Goal: Information Seeking & Learning: Learn about a topic

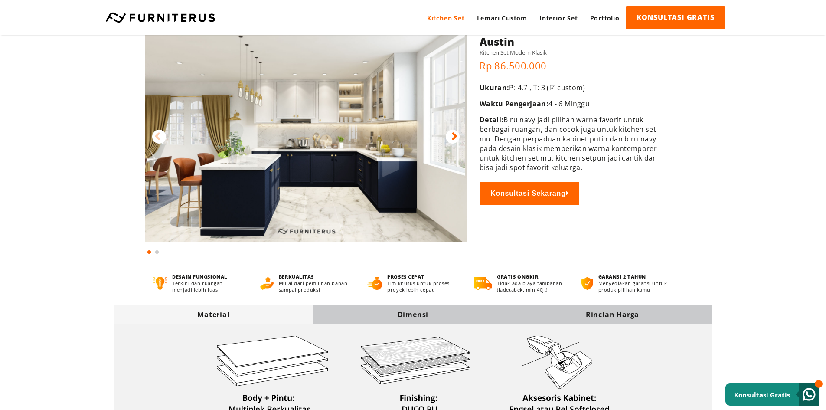
scroll to position [43, 0]
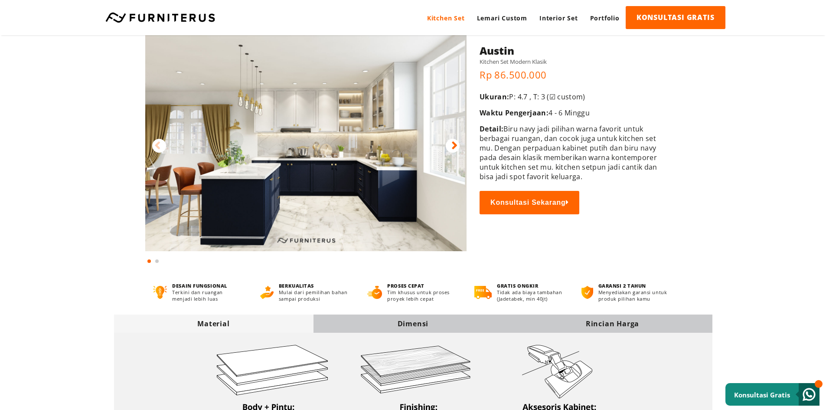
click at [452, 147] on icon at bounding box center [455, 145] width 6 height 13
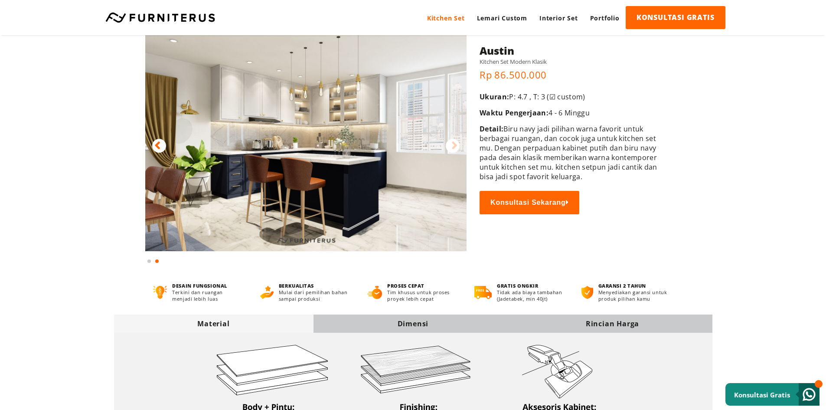
scroll to position [0, 0]
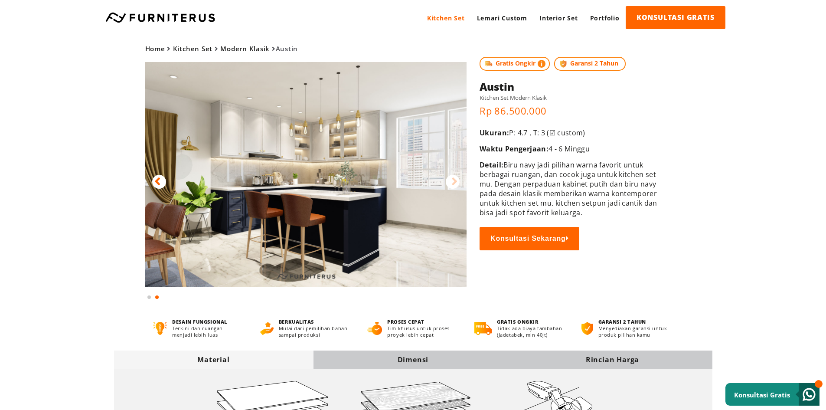
click at [455, 182] on icon at bounding box center [455, 181] width 6 height 13
click at [155, 184] on icon at bounding box center [157, 181] width 6 height 13
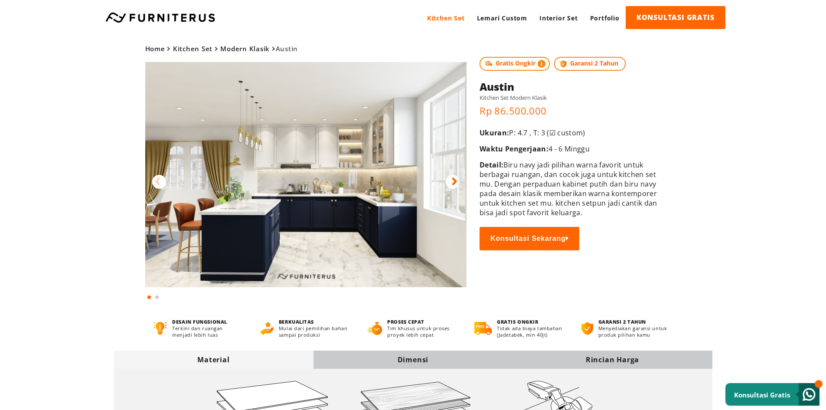
click at [457, 17] on link "Kitchen Set" at bounding box center [446, 18] width 50 height 24
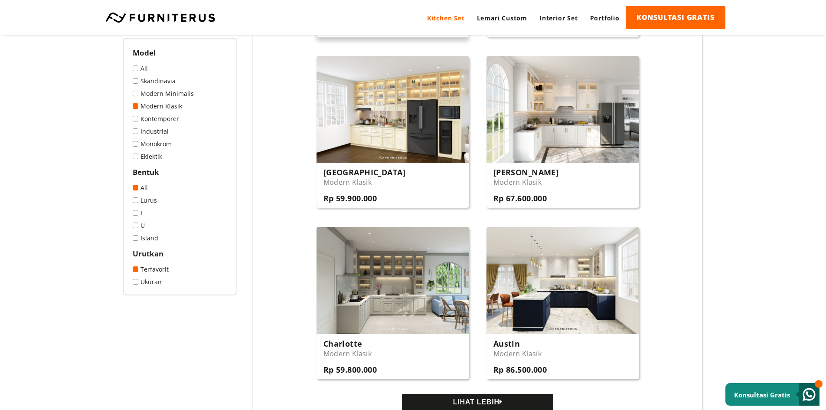
scroll to position [781, 0]
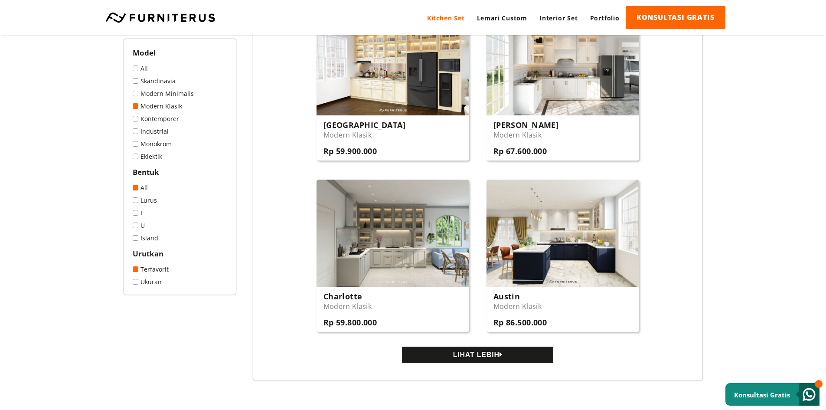
click at [454, 359] on button "LIHAT LEBIH" at bounding box center [477, 355] width 151 height 16
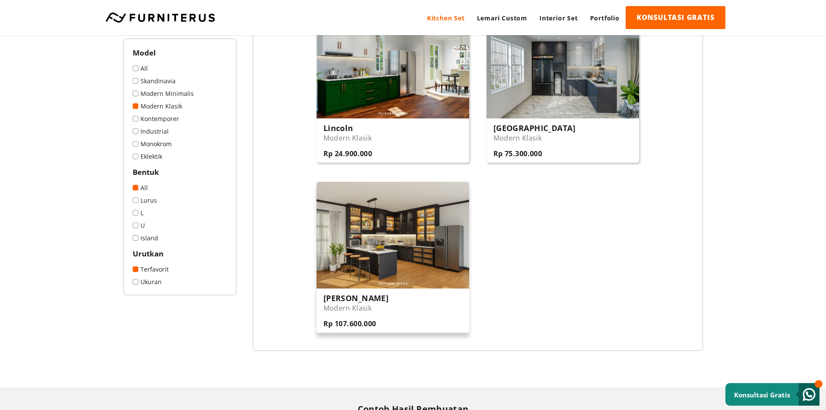
scroll to position [1128, 0]
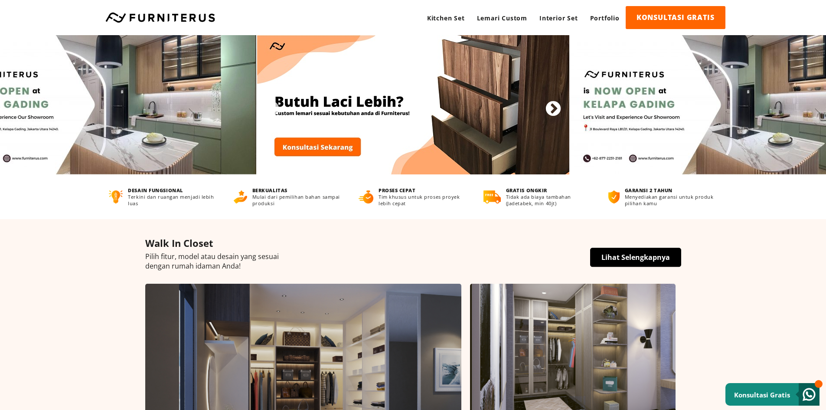
click at [554, 108] on button "Next" at bounding box center [549, 105] width 9 height 9
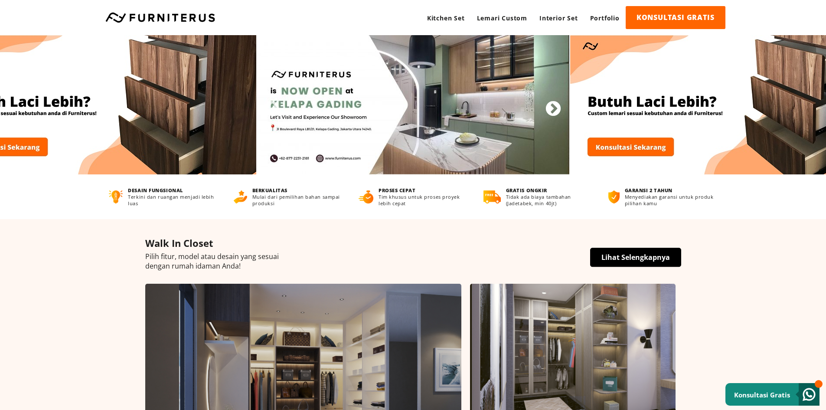
click at [553, 108] on button "Next" at bounding box center [549, 105] width 9 height 9
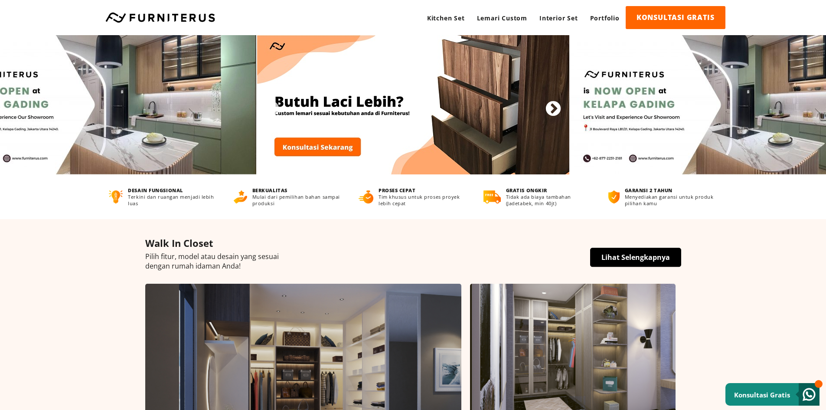
click at [553, 108] on button "Next" at bounding box center [549, 105] width 9 height 9
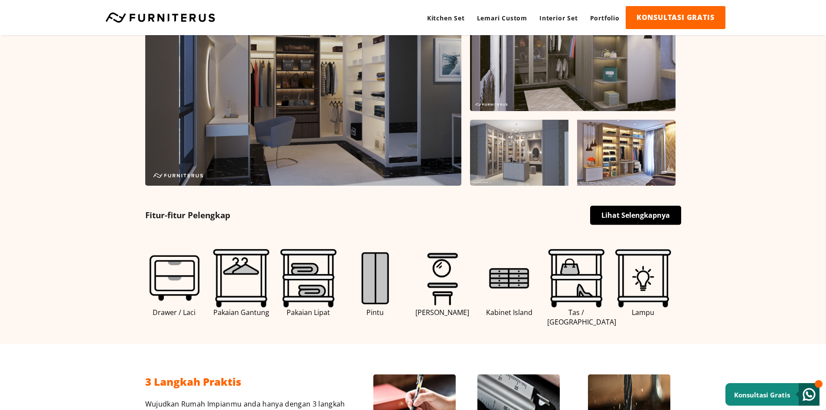
scroll to position [304, 0]
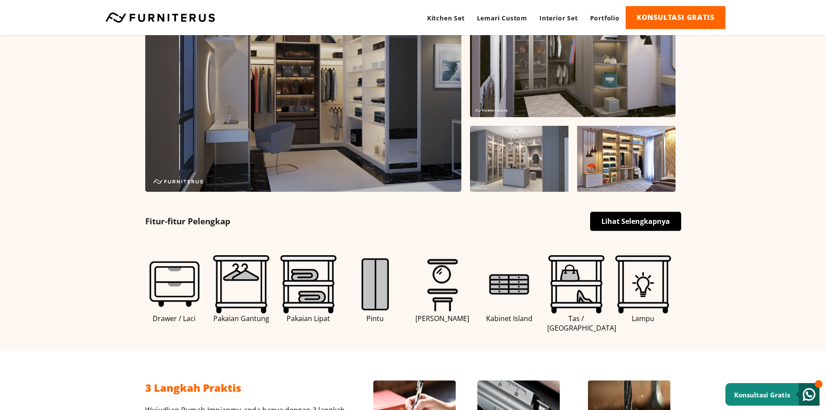
click at [373, 314] on span "Pintu" at bounding box center [375, 319] width 59 height 10
click at [373, 319] on span "Pintu" at bounding box center [375, 319] width 59 height 10
click at [378, 284] on img at bounding box center [375, 284] width 59 height 59
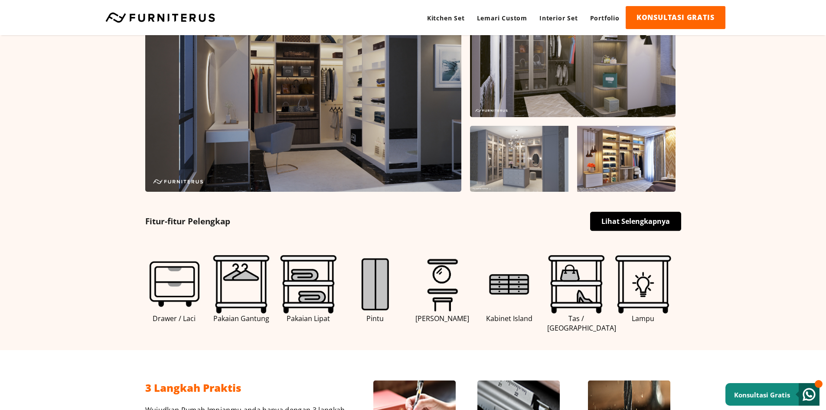
click at [600, 222] on link "Lihat Selengkapnya" at bounding box center [635, 221] width 91 height 19
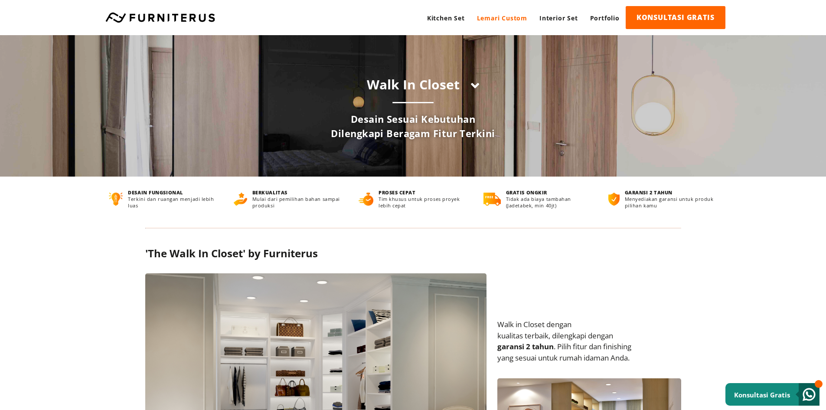
click at [477, 88] on icon at bounding box center [475, 85] width 8 height 13
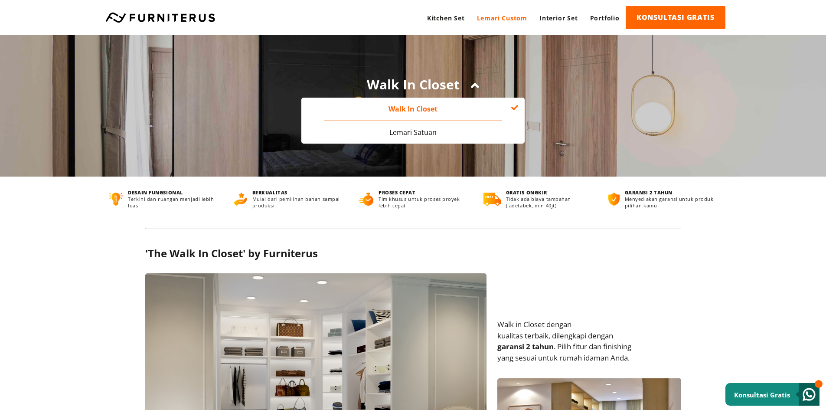
click at [477, 88] on icon at bounding box center [475, 85] width 8 height 13
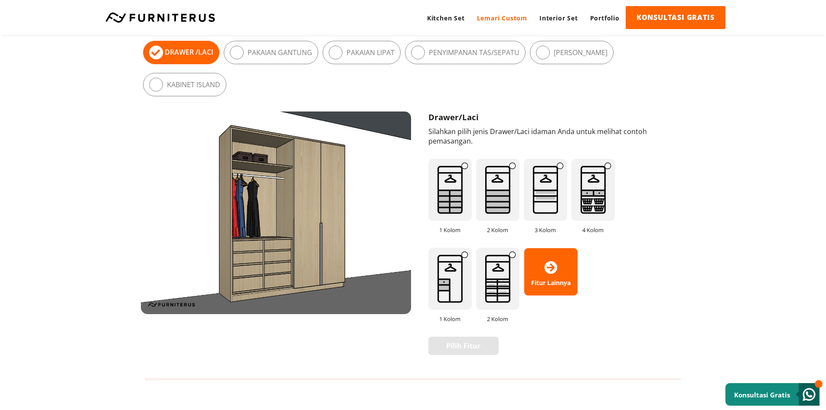
scroll to position [477, 0]
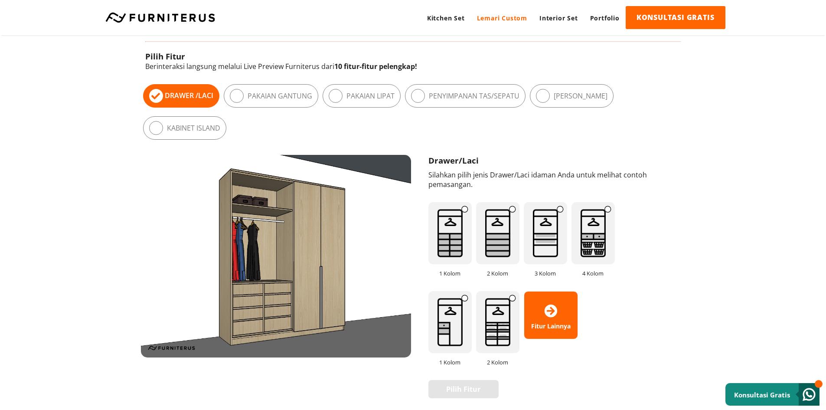
click at [240, 98] on icon at bounding box center [237, 96] width 14 height 14
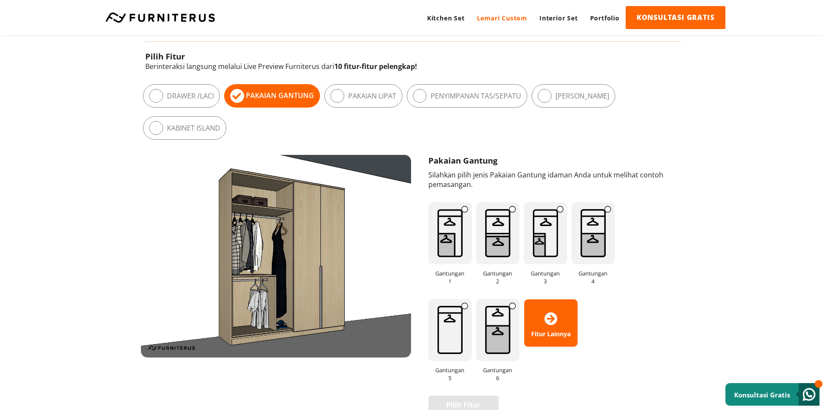
click at [159, 99] on icon at bounding box center [156, 96] width 14 height 14
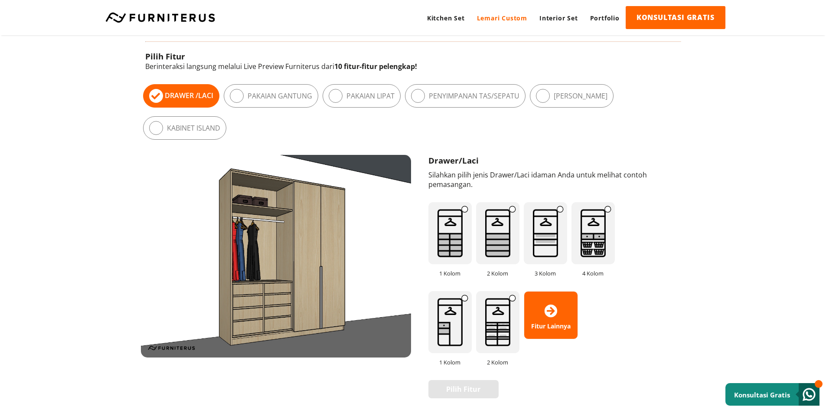
click at [336, 98] on icon at bounding box center [336, 96] width 14 height 14
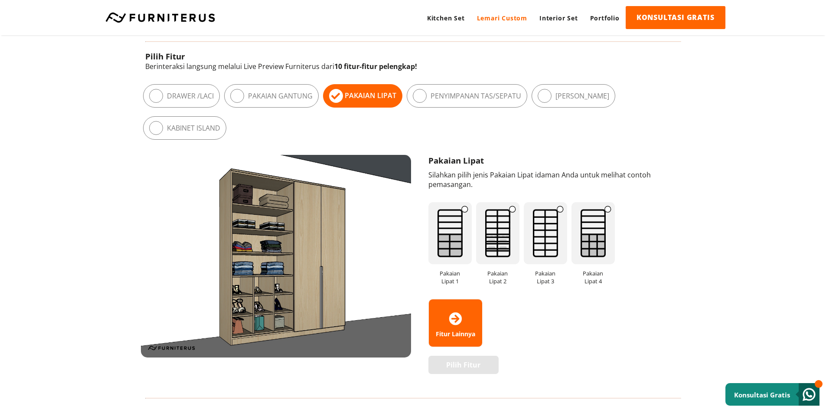
click at [423, 93] on icon at bounding box center [420, 96] width 14 height 14
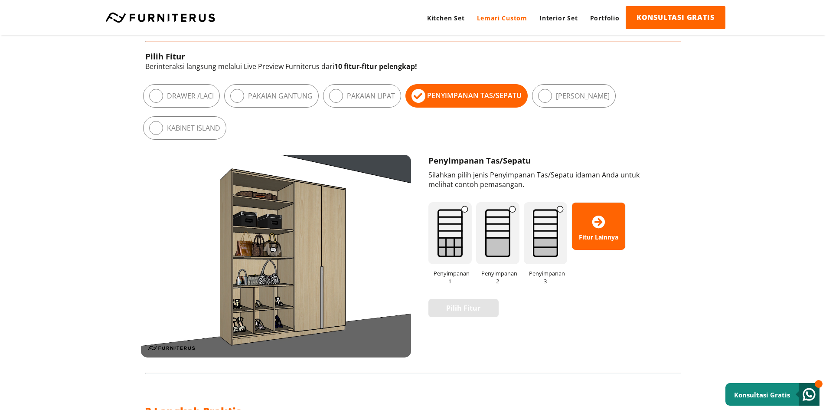
click at [549, 94] on icon at bounding box center [545, 96] width 14 height 14
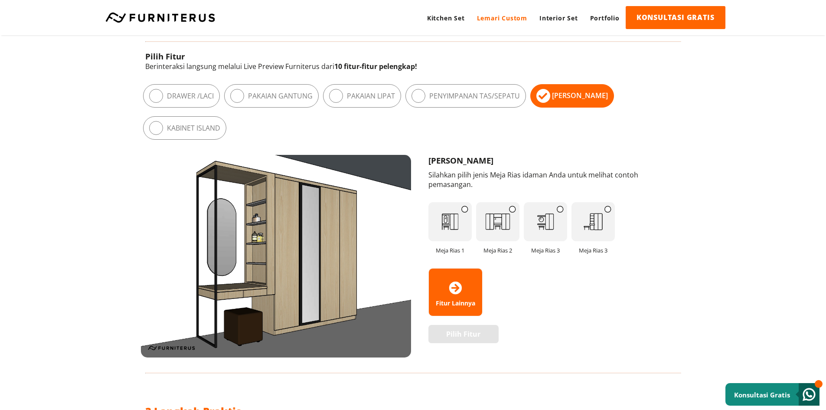
click at [157, 128] on icon at bounding box center [156, 128] width 14 height 14
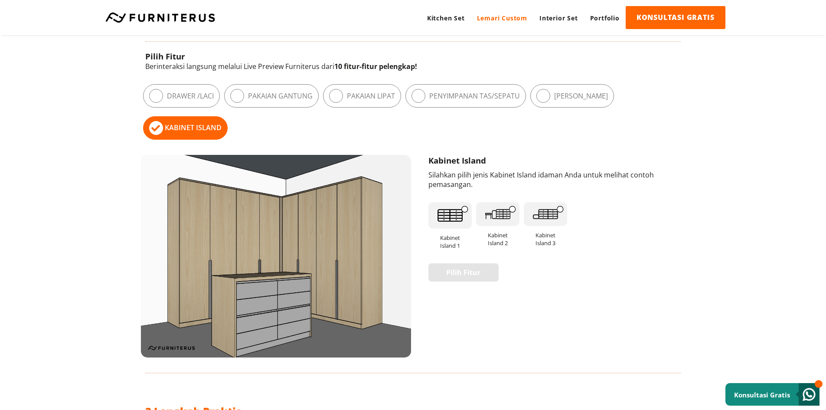
click at [452, 215] on img at bounding box center [450, 215] width 43 height 27
click at [498, 214] on img at bounding box center [497, 214] width 43 height 24
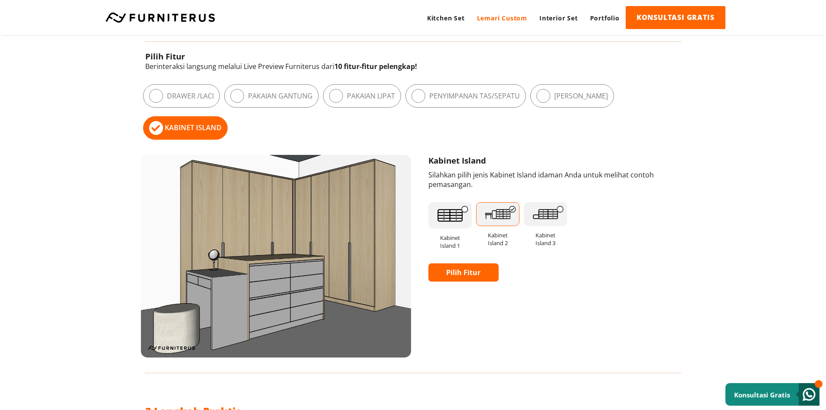
click at [544, 222] on img at bounding box center [545, 214] width 43 height 24
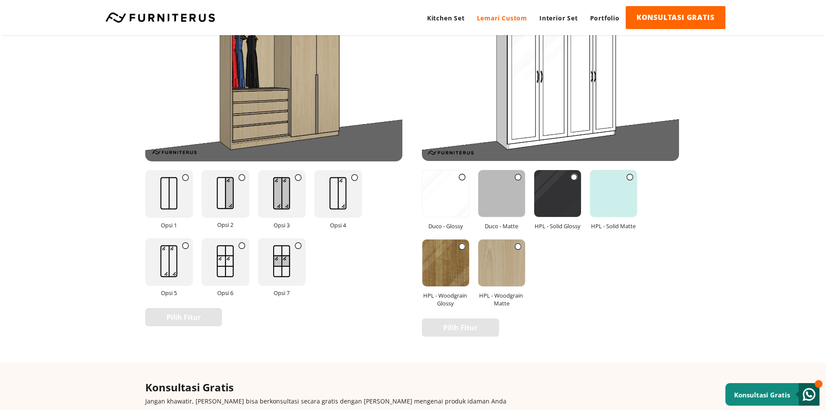
scroll to position [1084, 0]
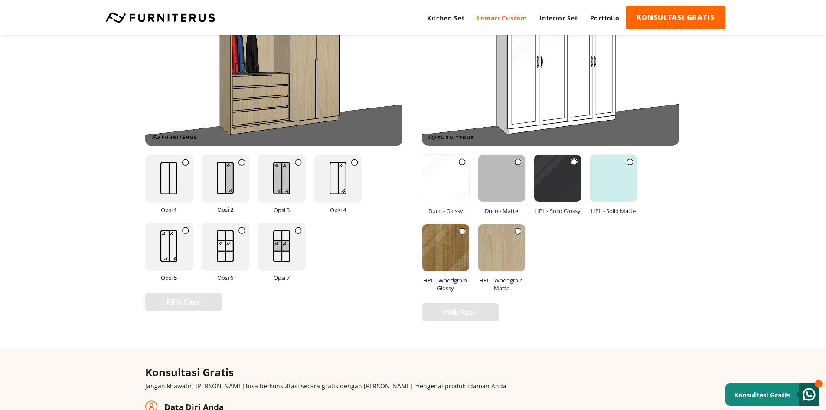
click at [460, 233] on icon at bounding box center [462, 231] width 7 height 7
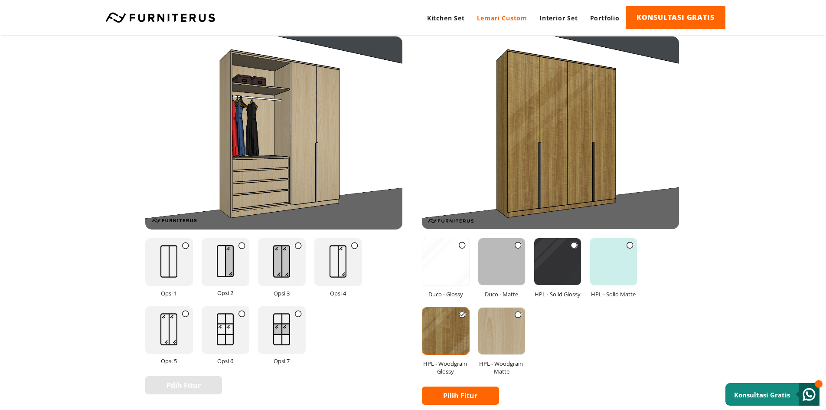
scroll to position [998, 0]
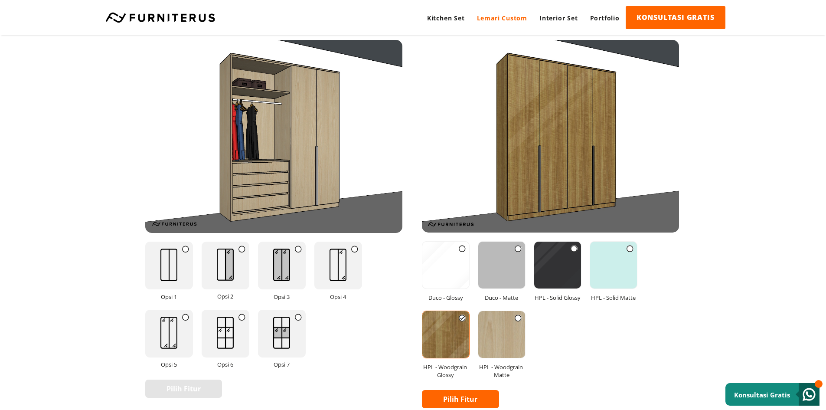
click at [518, 320] on icon at bounding box center [518, 318] width 7 height 7
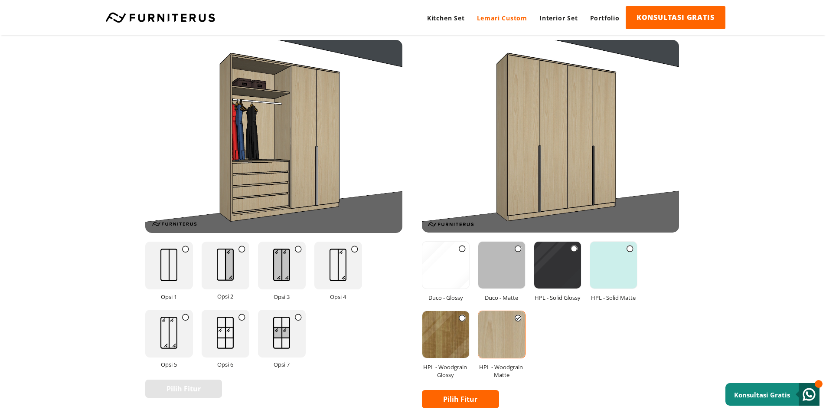
click at [577, 249] on icon at bounding box center [574, 248] width 7 height 7
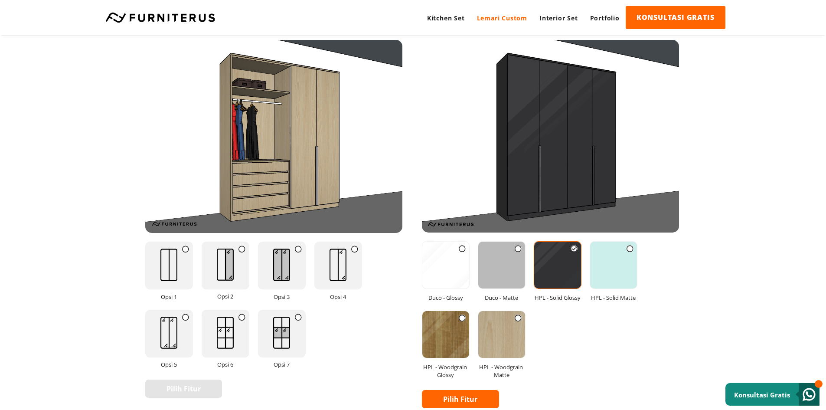
click at [513, 250] on img at bounding box center [501, 265] width 47 height 47
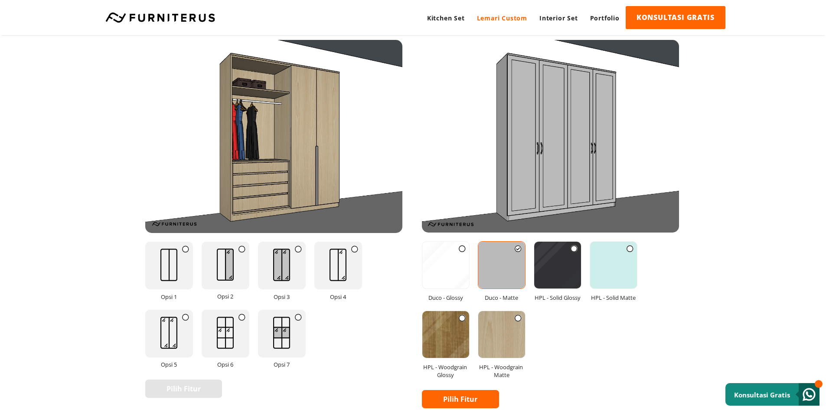
click at [443, 267] on img at bounding box center [446, 265] width 47 height 47
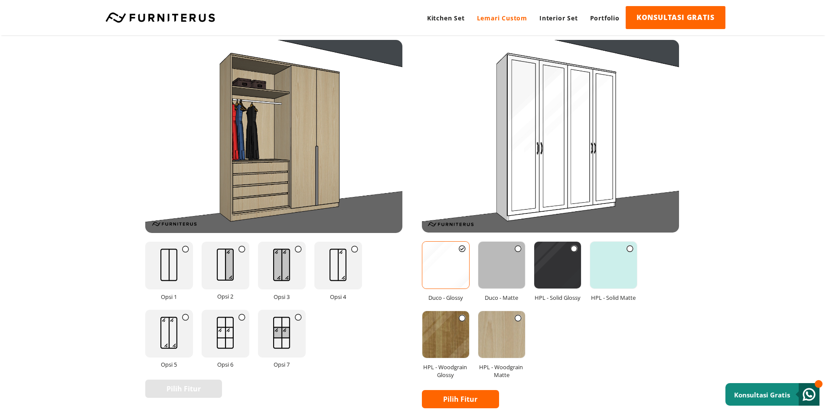
click at [607, 265] on img at bounding box center [613, 265] width 47 height 47
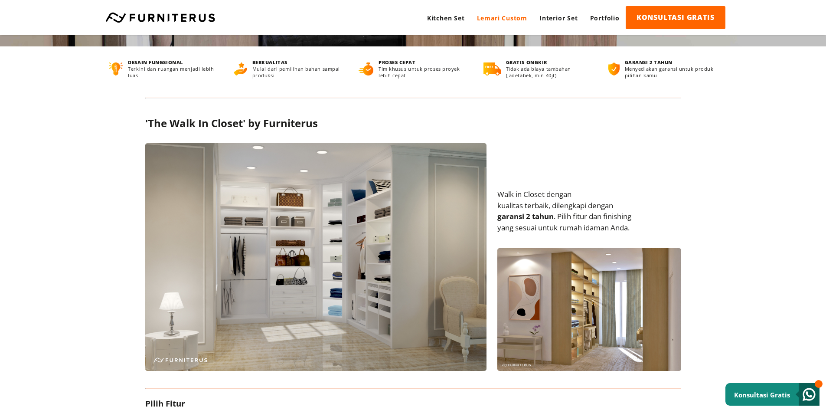
scroll to position [0, 0]
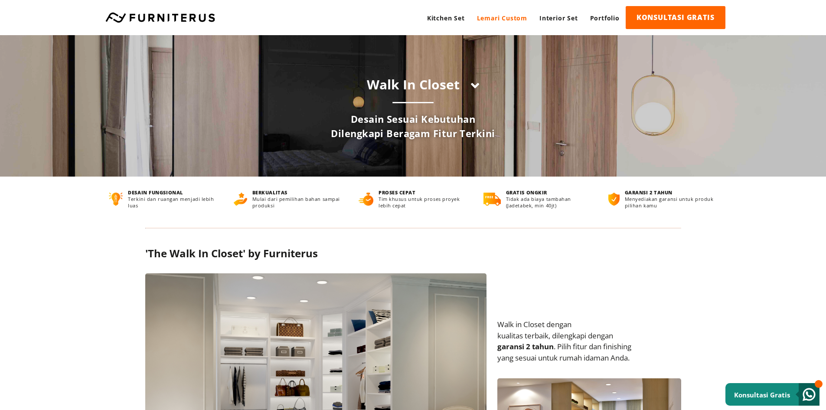
click at [475, 87] on icon at bounding box center [475, 85] width 8 height 13
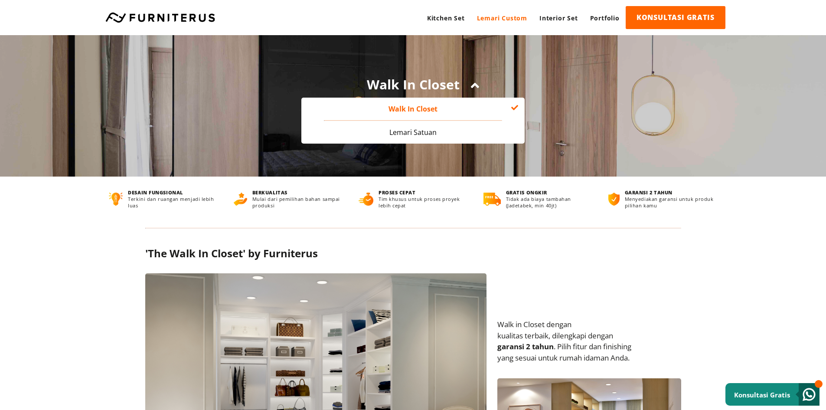
click at [417, 135] on link "Lemari Satuan" at bounding box center [413, 133] width 47 height 10
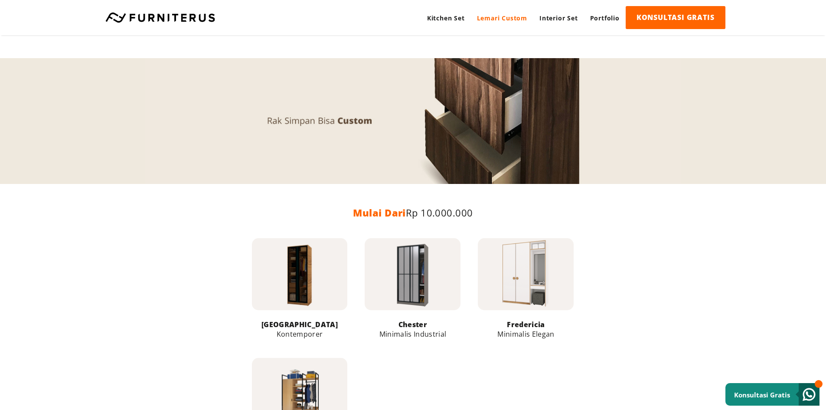
scroll to position [954, 0]
